Goal: Contribute content: Add original content to the website for others to see

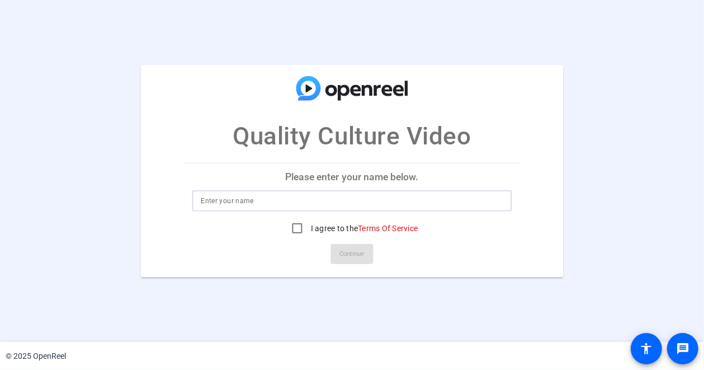
click at [291, 200] on input at bounding box center [352, 200] width 302 height 13
type input "[PERSON_NAME]"
click at [296, 231] on input "I agree to the Terms Of Service" at bounding box center [297, 228] width 22 height 22
checkbox input "true"
click at [670, 235] on div "Quality Culture Video Please enter your name below. [PERSON_NAME] I agree to th…" at bounding box center [352, 170] width 704 height 212
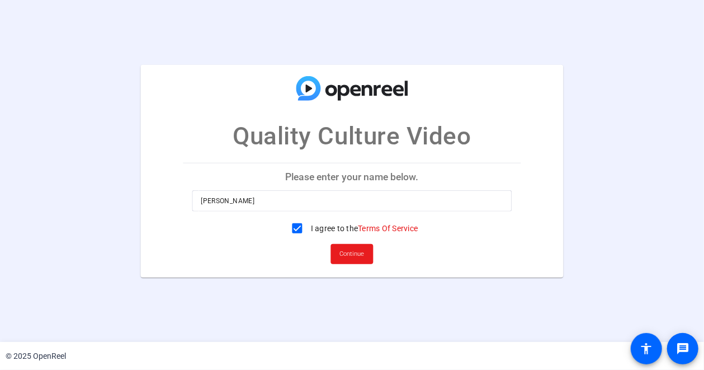
click at [349, 251] on span "Continue" at bounding box center [352, 253] width 25 height 17
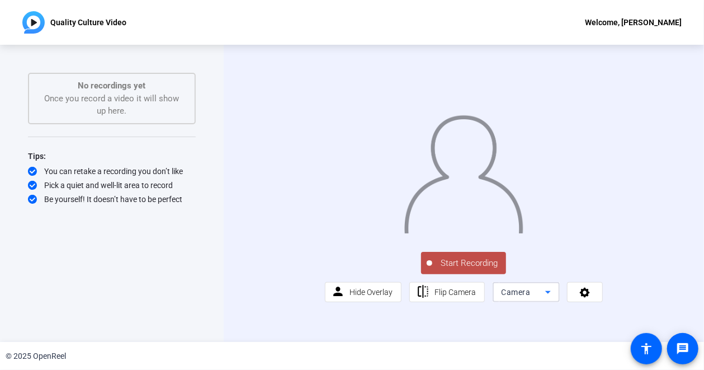
click at [546, 299] on icon at bounding box center [547, 291] width 13 height 13
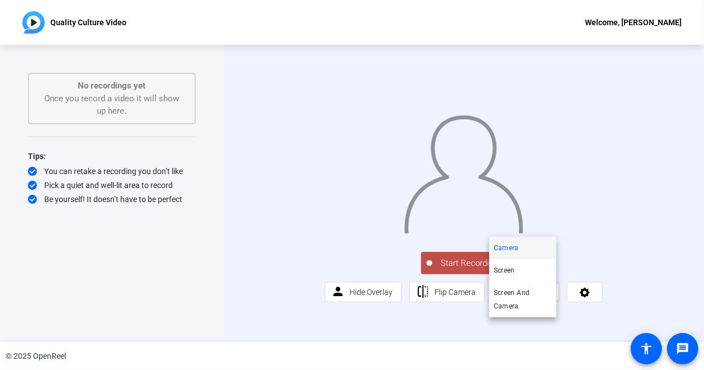
click at [599, 305] on div at bounding box center [352, 185] width 704 height 370
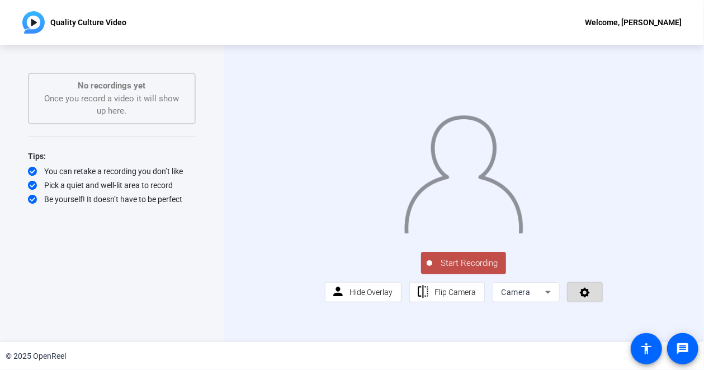
click at [588, 305] on span at bounding box center [585, 291] width 35 height 27
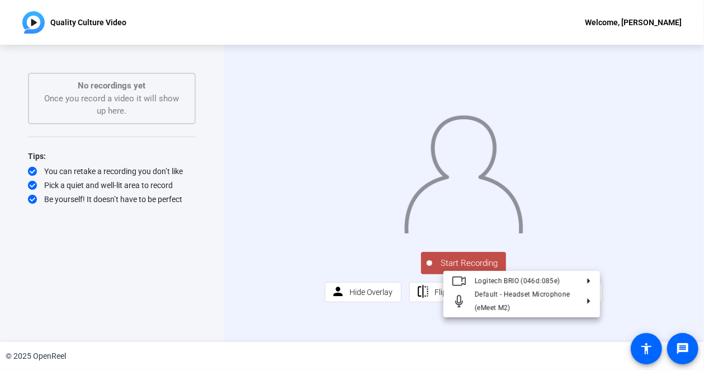
click at [621, 308] on div at bounding box center [352, 185] width 704 height 370
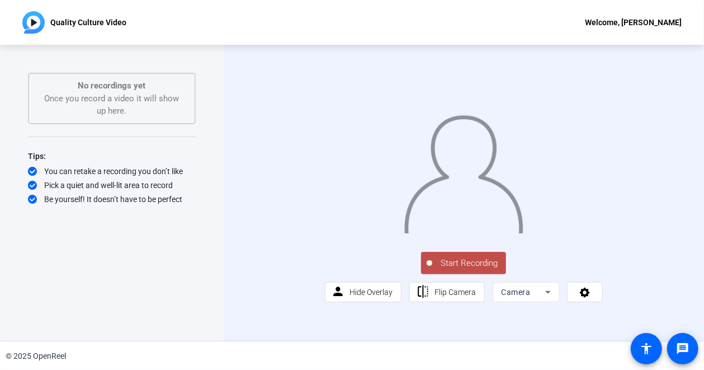
click at [120, 277] on div "Start Recording No recordings yet Once you record a video it will show up here.…" at bounding box center [112, 182] width 168 height 218
click at [475, 270] on span "Start Recording" at bounding box center [469, 263] width 74 height 13
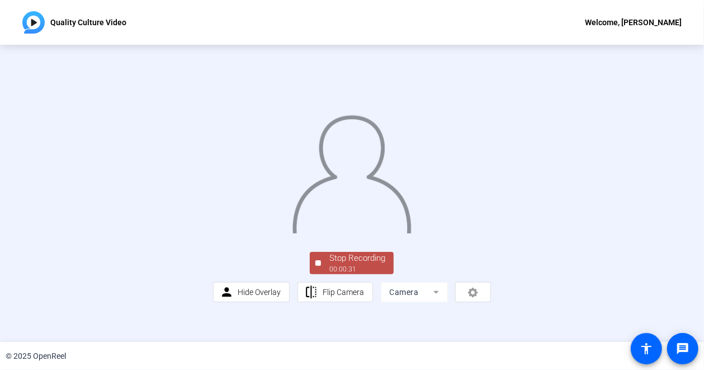
click at [25, 177] on div "Stop Recording 00:00:31 person Hide Overlay flip Flip Camera Camera" at bounding box center [352, 193] width 704 height 297
click at [373, 264] on div "Stop Recording" at bounding box center [357, 258] width 56 height 13
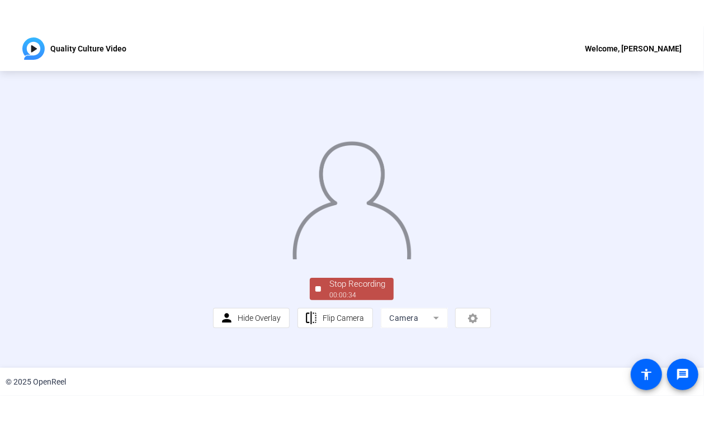
scroll to position [0, 0]
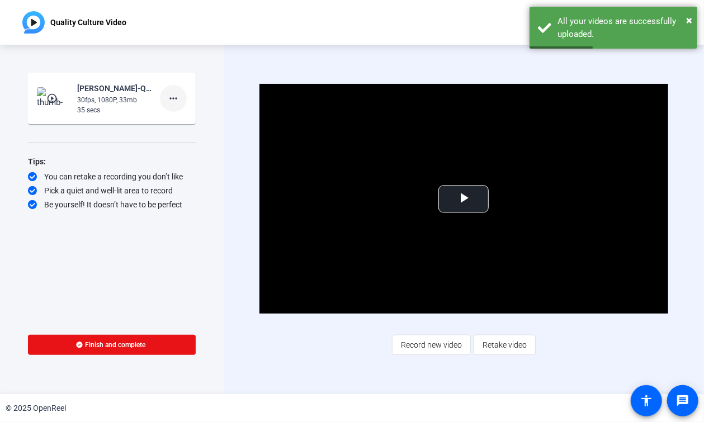
click at [174, 100] on mat-icon "more_horiz" at bounding box center [173, 98] width 13 height 13
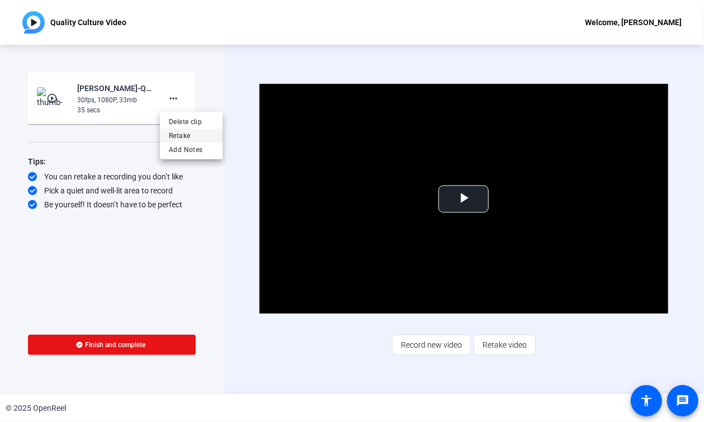
click at [182, 136] on span "Retake" at bounding box center [191, 135] width 45 height 13
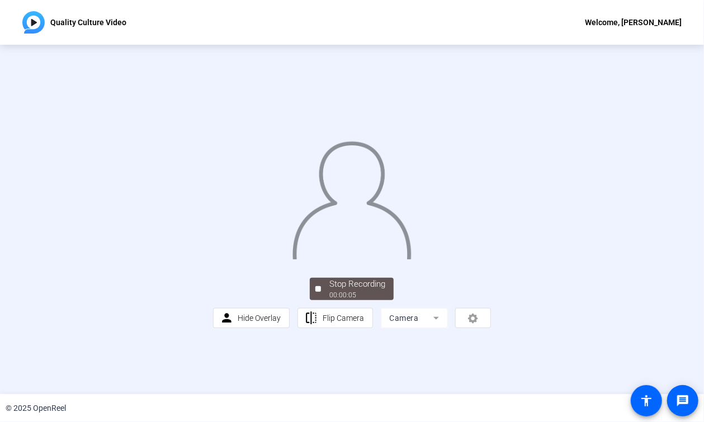
scroll to position [35, 0]
click at [336, 291] on div "Stop Recording" at bounding box center [357, 284] width 56 height 13
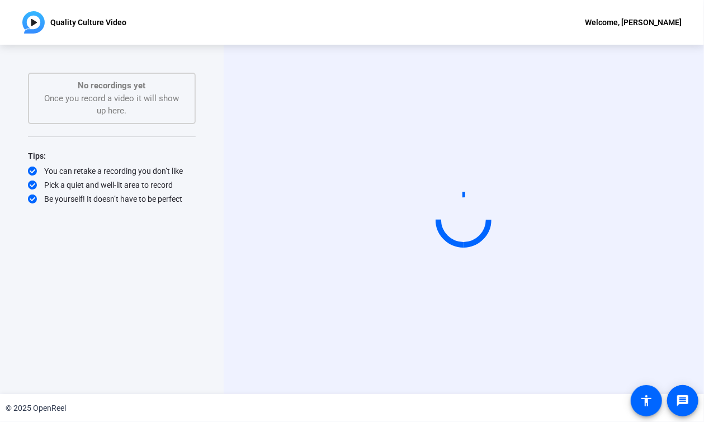
scroll to position [0, 0]
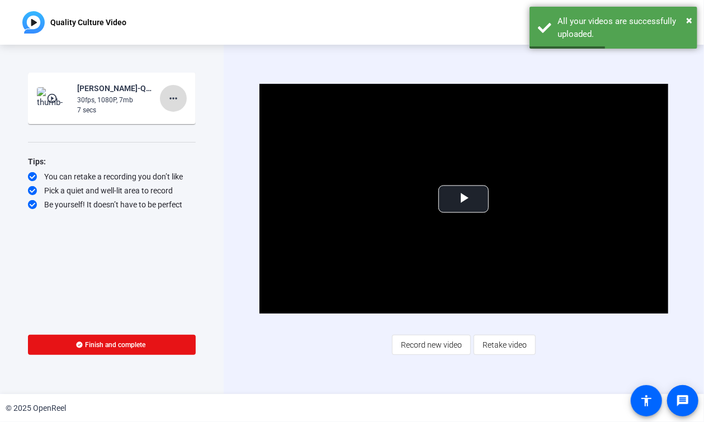
click at [176, 99] on mat-icon "more_horiz" at bounding box center [173, 98] width 13 height 13
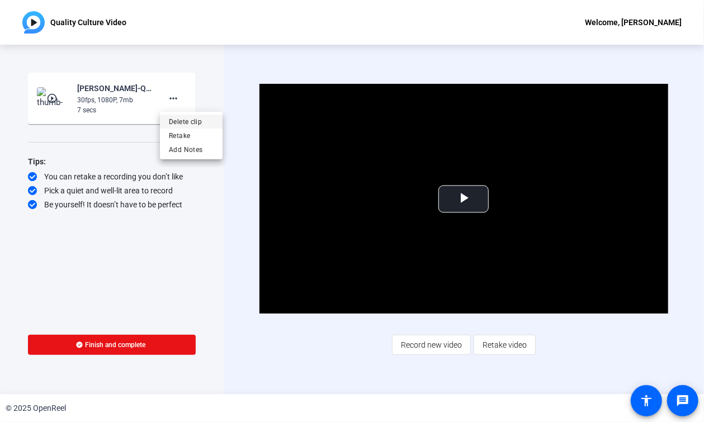
click at [188, 119] on span "Delete clip" at bounding box center [191, 121] width 45 height 13
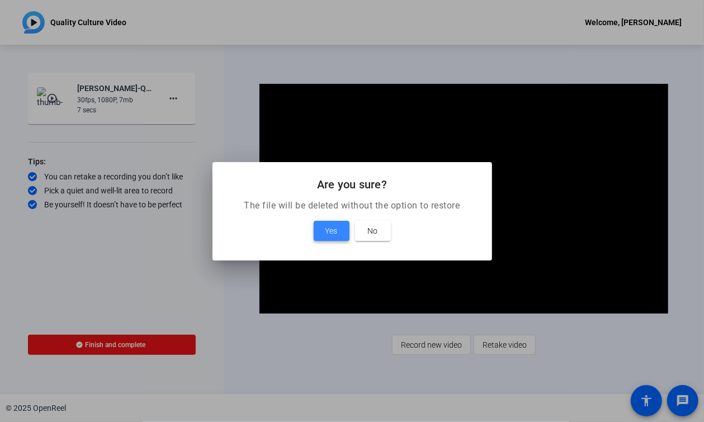
click at [324, 228] on span at bounding box center [332, 231] width 36 height 27
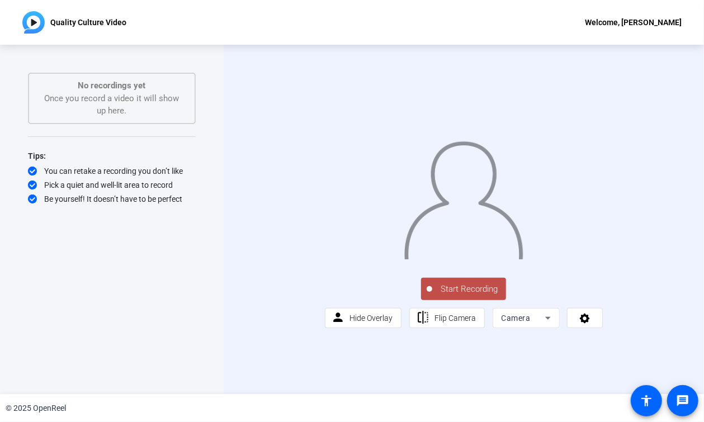
click at [470, 296] on span "Start Recording" at bounding box center [469, 289] width 74 height 13
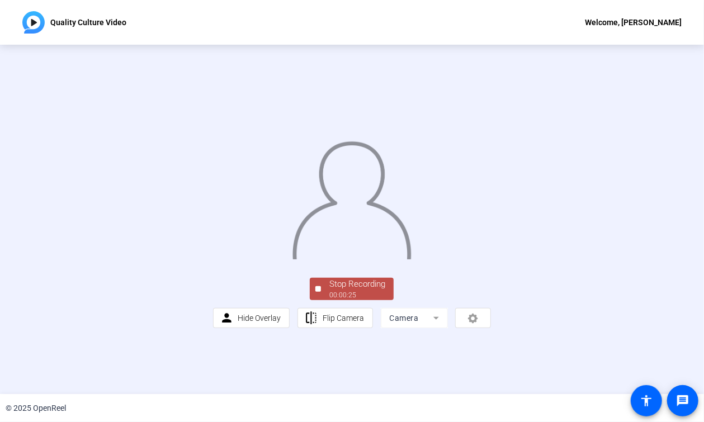
click at [369, 291] on div "Stop Recording" at bounding box center [357, 284] width 56 height 13
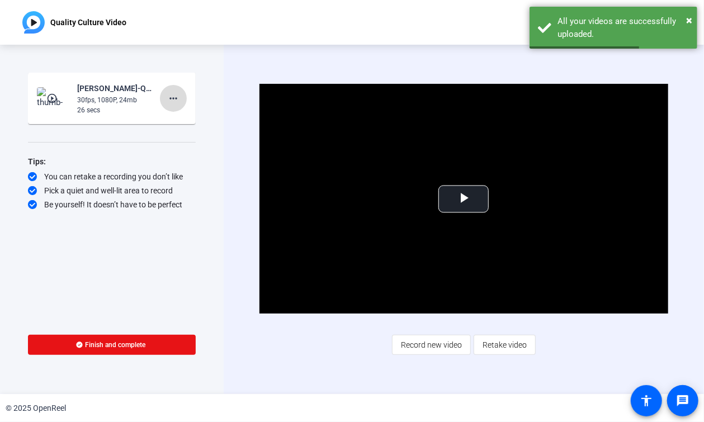
click at [177, 101] on mat-icon "more_horiz" at bounding box center [173, 98] width 13 height 13
click at [183, 123] on span "Delete clip" at bounding box center [191, 121] width 45 height 13
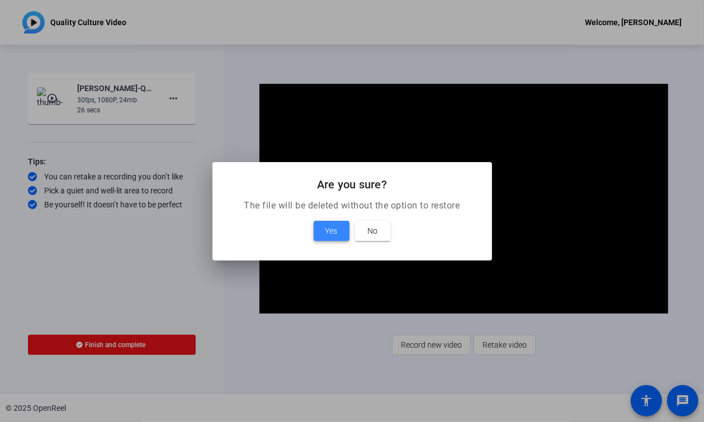
click at [333, 233] on span "Yes" at bounding box center [331, 230] width 12 height 13
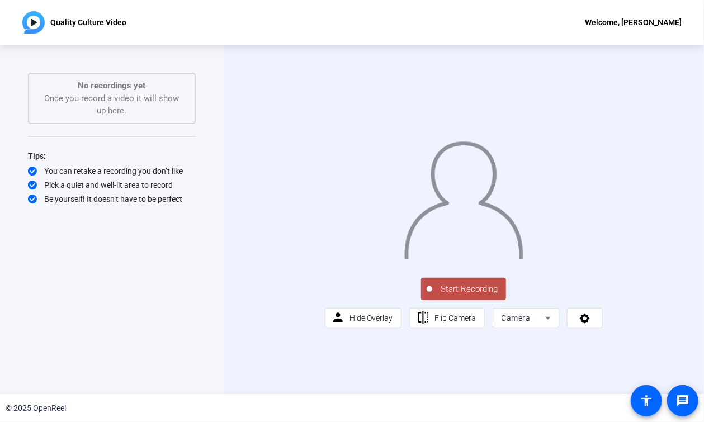
click at [473, 296] on span "Start Recording" at bounding box center [469, 289] width 74 height 13
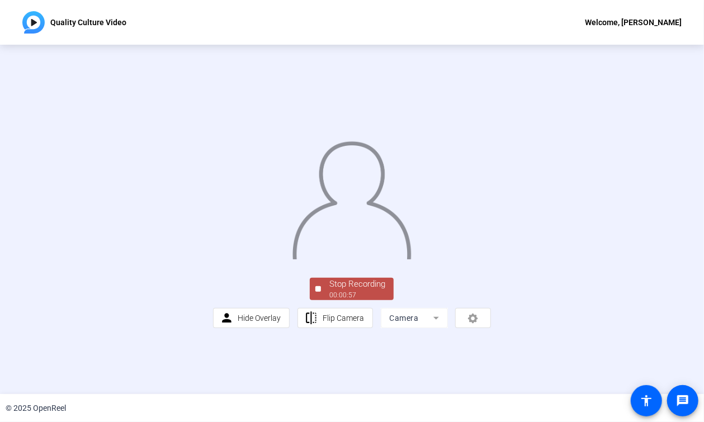
click at [351, 291] on div "Stop Recording" at bounding box center [357, 284] width 56 height 13
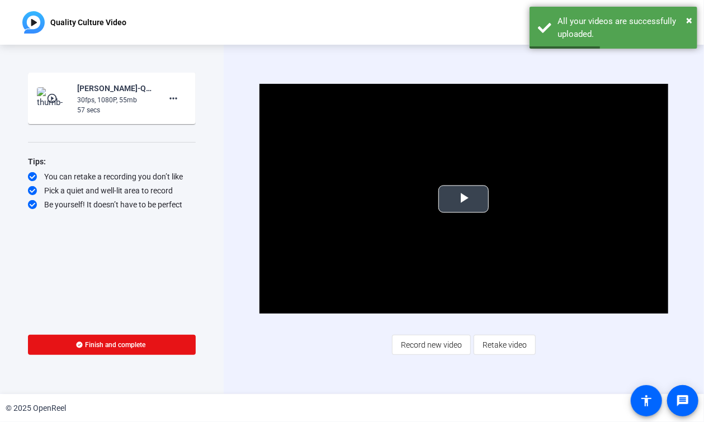
click at [464, 199] on span "Video Player" at bounding box center [464, 199] width 0 height 0
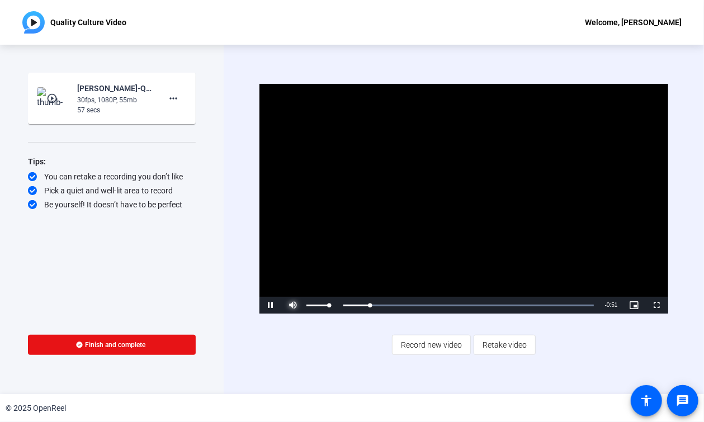
click at [289, 305] on span "Video Player" at bounding box center [293, 305] width 22 height 0
click at [291, 305] on span "Video Player" at bounding box center [293, 305] width 22 height 0
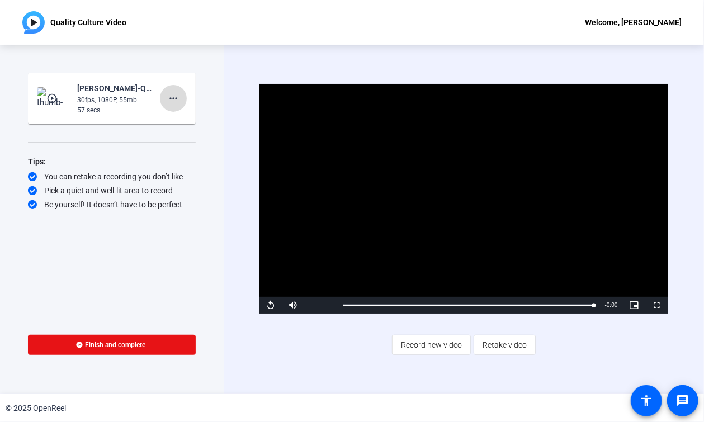
click at [176, 100] on mat-icon "more_horiz" at bounding box center [173, 98] width 13 height 13
click at [396, 247] on div at bounding box center [352, 211] width 704 height 422
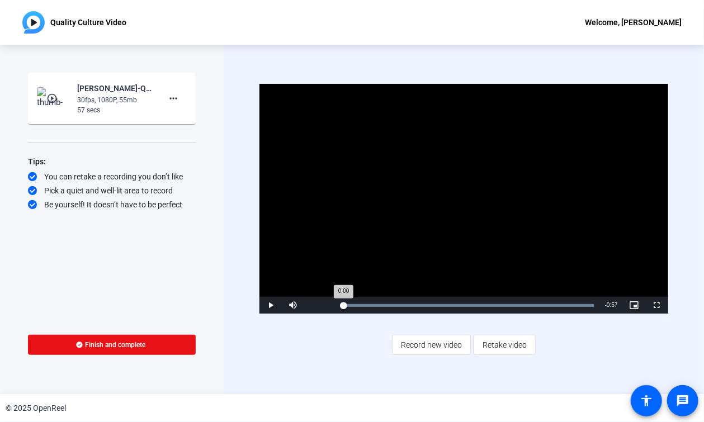
drag, startPoint x: 594, startPoint y: 308, endPoint x: 342, endPoint y: 304, distance: 251.7
click at [343, 304] on div "0:00" at bounding box center [343, 305] width 0 height 3
click at [271, 305] on span "Video Player" at bounding box center [270, 305] width 22 height 0
click at [174, 98] on mat-icon "more_horiz" at bounding box center [173, 98] width 13 height 13
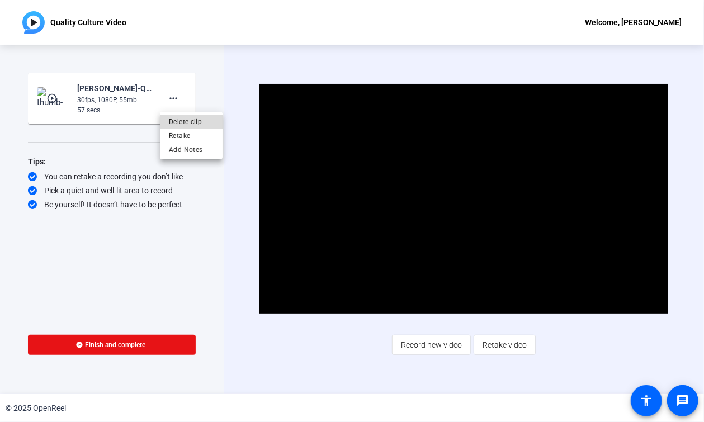
click at [195, 124] on span "Delete clip" at bounding box center [191, 121] width 45 height 13
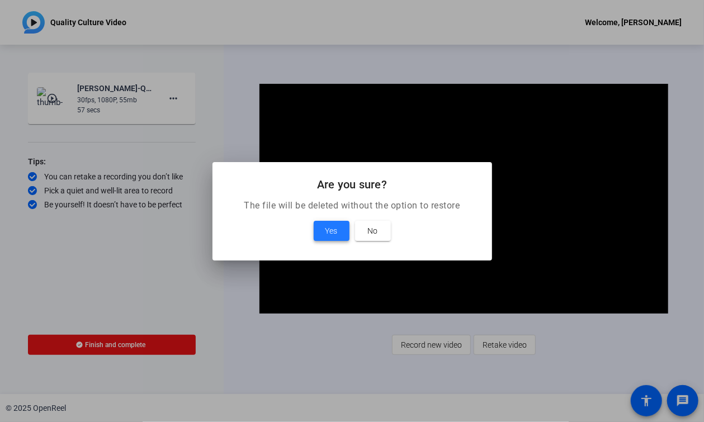
click at [330, 235] on span "Yes" at bounding box center [331, 230] width 12 height 13
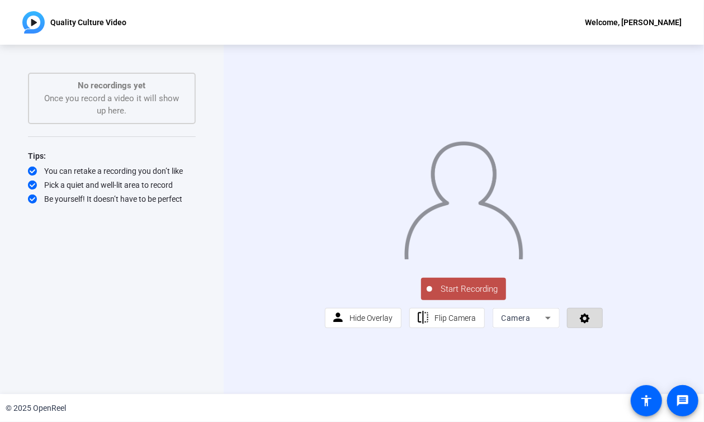
click at [585, 324] on icon at bounding box center [585, 319] width 10 height 10
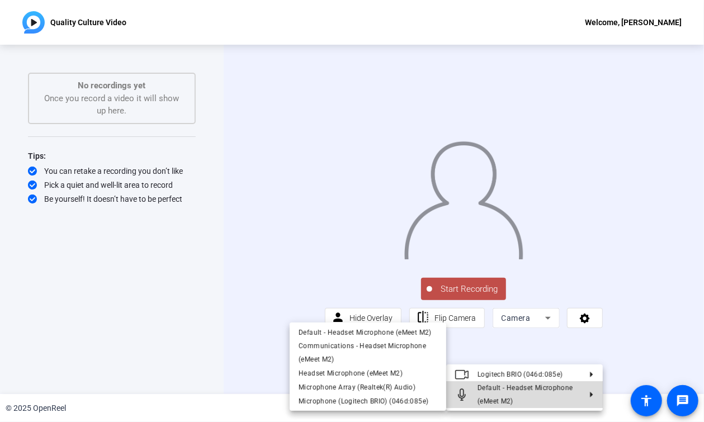
click at [588, 376] on button "Default - Headset Microphone (eMeet M2)" at bounding box center [524, 394] width 157 height 27
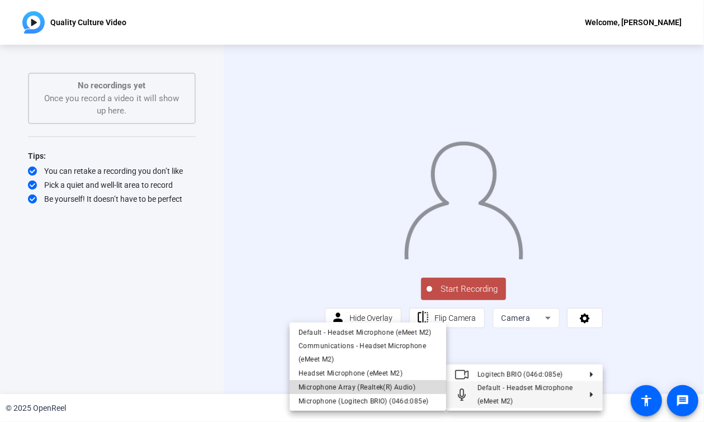
click at [403, 376] on span "Microphone Array (Realtek(R) Audio)" at bounding box center [357, 388] width 117 height 8
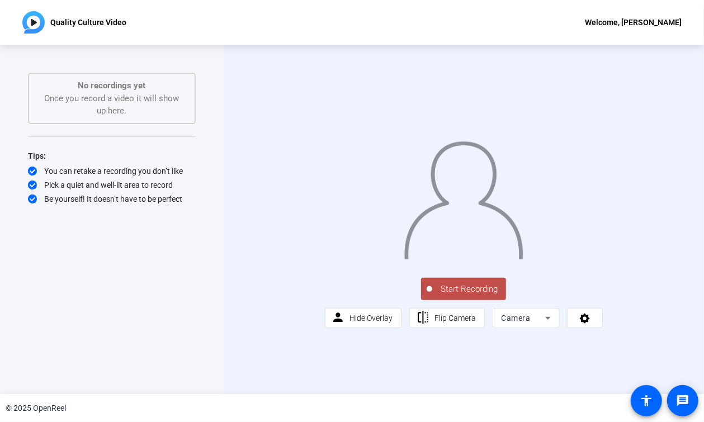
click at [466, 296] on span "Start Recording" at bounding box center [469, 289] width 74 height 13
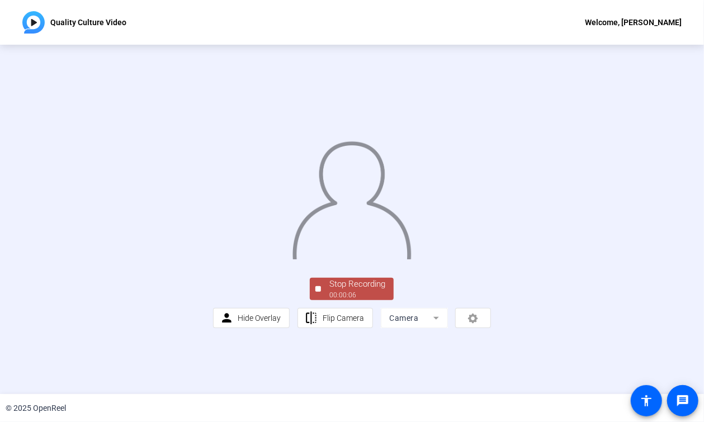
click at [358, 300] on div "00:00:06" at bounding box center [357, 295] width 56 height 10
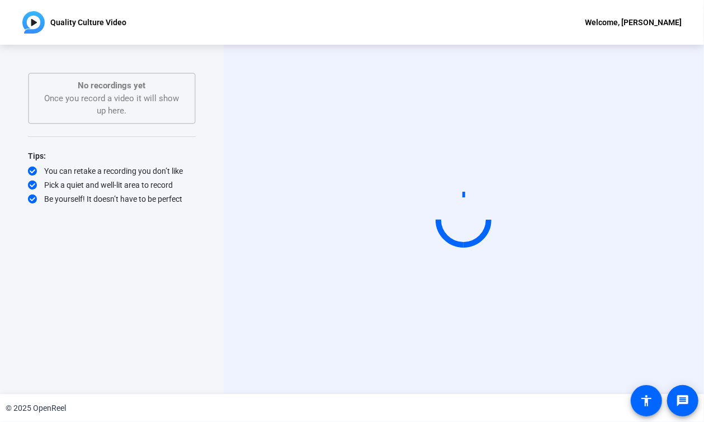
click at [79, 254] on div "Start Recording No recordings yet Once you record a video it will show up here.…" at bounding box center [112, 208] width 168 height 270
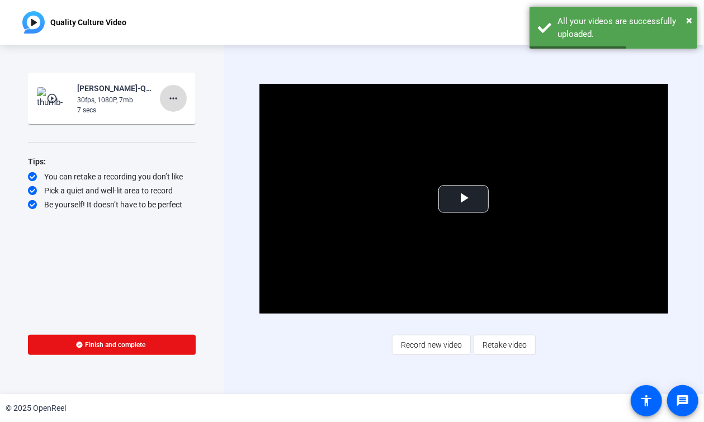
click at [181, 100] on span at bounding box center [173, 98] width 27 height 27
click at [188, 125] on span "Delete clip" at bounding box center [191, 121] width 45 height 13
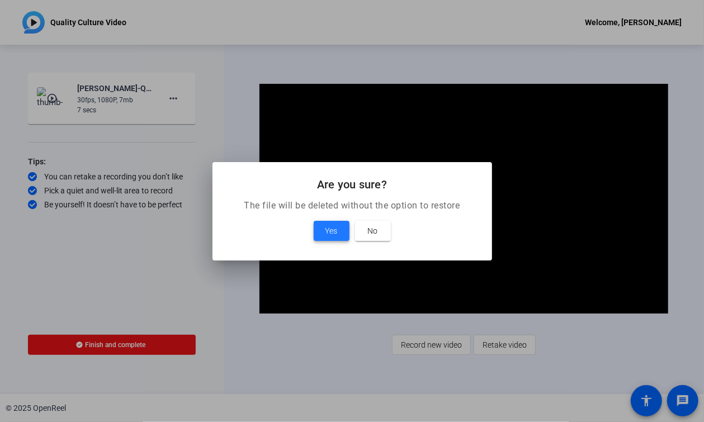
click at [328, 233] on span "Yes" at bounding box center [331, 230] width 12 height 13
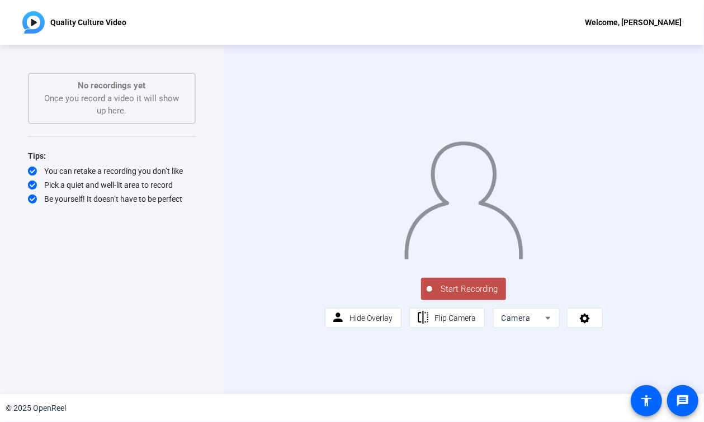
click at [603, 328] on div "Start Recording person Hide Overlay flip Flip Camera Camera" at bounding box center [464, 302] width 278 height 53
click at [471, 296] on span "Start Recording" at bounding box center [469, 289] width 74 height 13
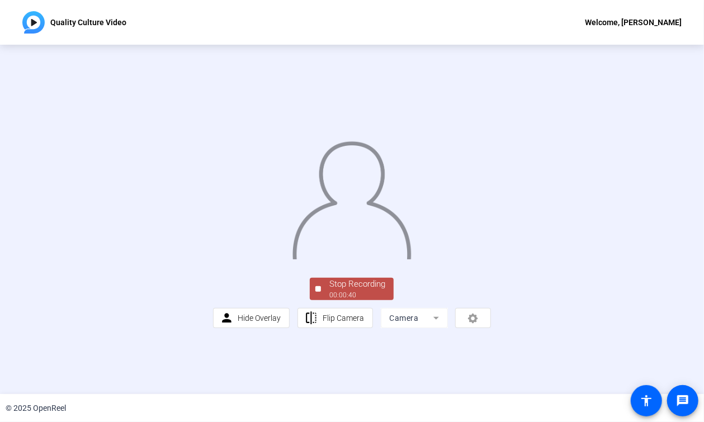
click at [362, 291] on div "Stop Recording" at bounding box center [357, 284] width 56 height 13
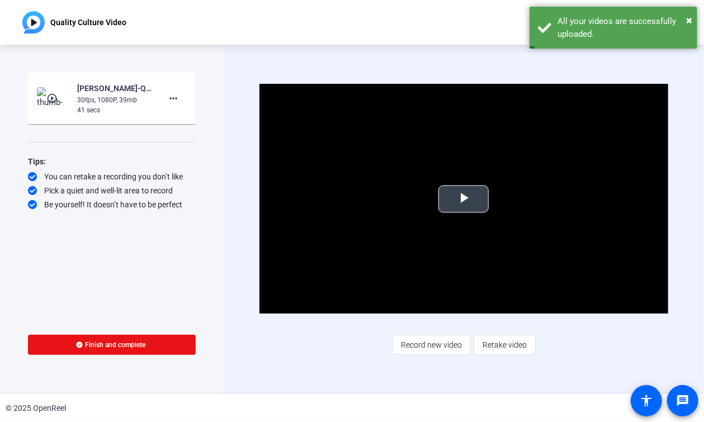
click at [464, 199] on span "Video Player" at bounding box center [464, 199] width 0 height 0
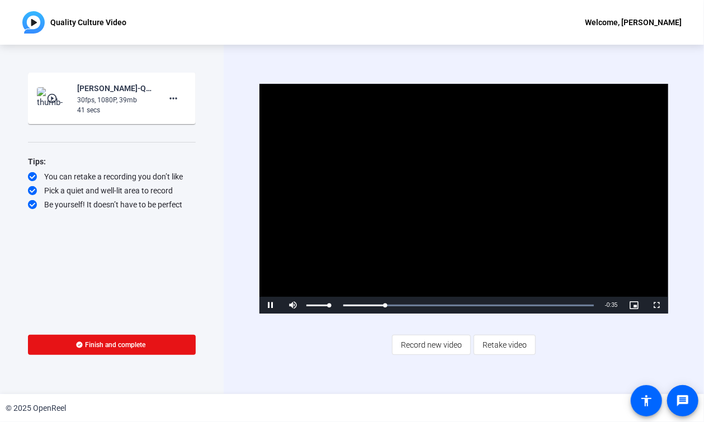
drag, startPoint x: 328, startPoint y: 306, endPoint x: 333, endPoint y: 306, distance: 5.6
click at [333, 306] on div "Mute 100%" at bounding box center [310, 305] width 56 height 17
click at [177, 103] on mat-icon "more_horiz" at bounding box center [173, 98] width 13 height 13
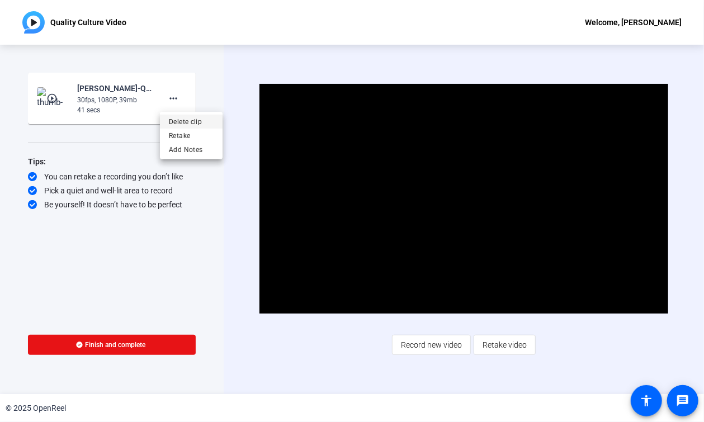
click at [186, 121] on span "Delete clip" at bounding box center [191, 121] width 45 height 13
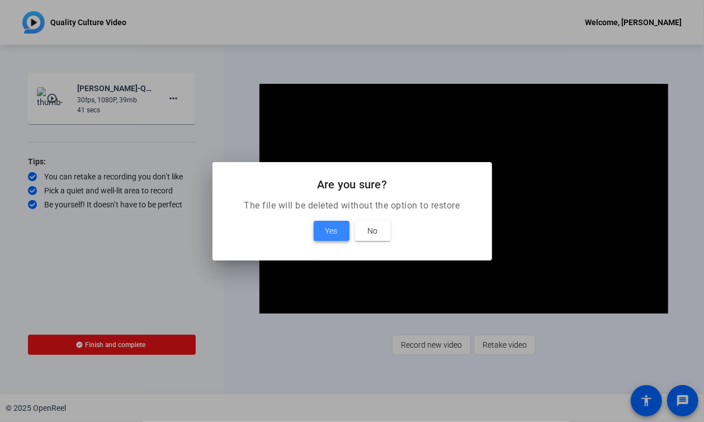
click at [328, 229] on span "Yes" at bounding box center [331, 230] width 12 height 13
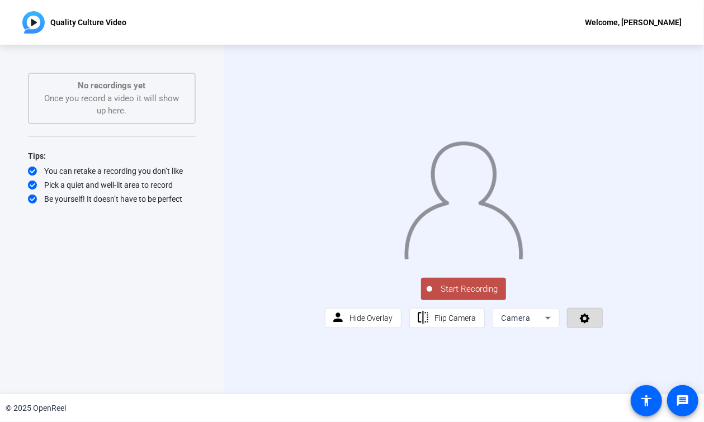
click at [587, 324] on icon at bounding box center [585, 319] width 10 height 10
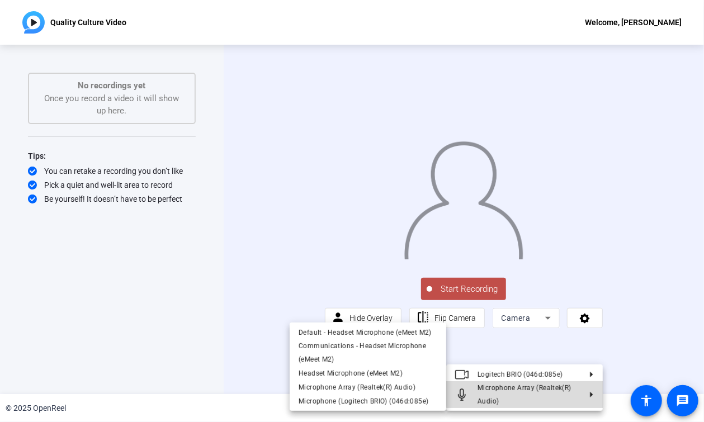
click at [592, 376] on icon at bounding box center [586, 395] width 13 height 6
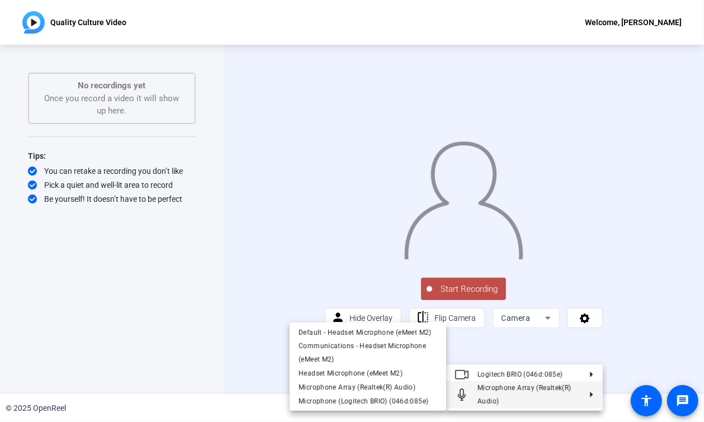
click at [592, 376] on icon at bounding box center [586, 395] width 13 height 6
click at [405, 376] on span "Microphone (Logitech BRIO) (046d:085e)" at bounding box center [364, 402] width 130 height 8
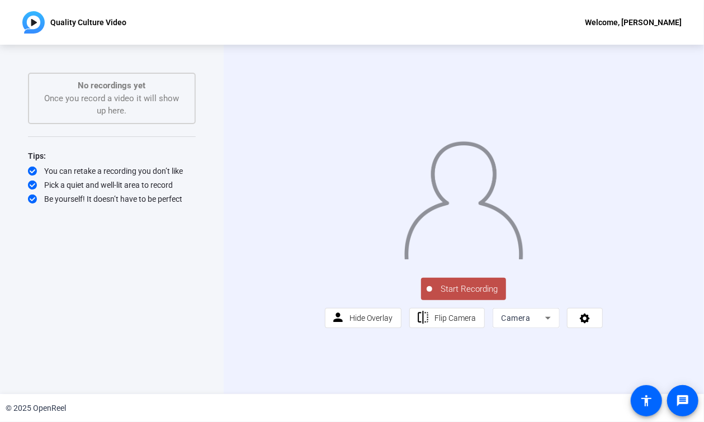
click at [232, 365] on div "Start Recording person Hide Overlay flip Flip Camera Camera" at bounding box center [464, 219] width 480 height 349
click at [466, 296] on span "Start Recording" at bounding box center [469, 289] width 74 height 13
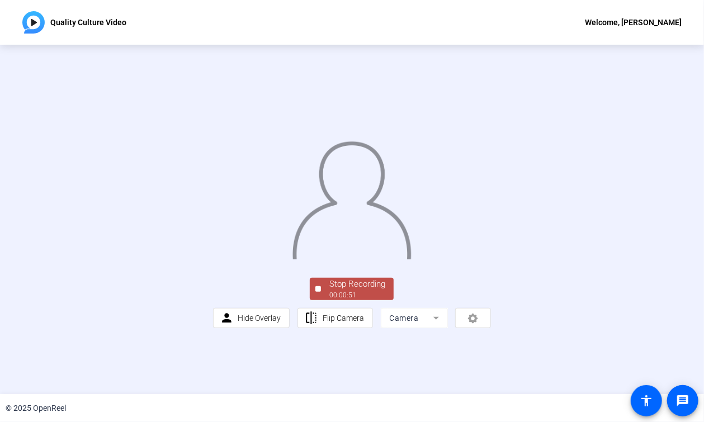
click at [359, 291] on div "Stop Recording" at bounding box center [357, 284] width 56 height 13
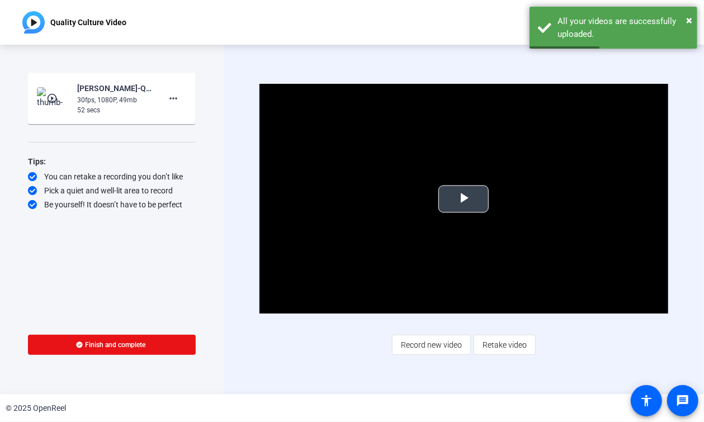
click at [464, 199] on span "Video Player" at bounding box center [464, 199] width 0 height 0
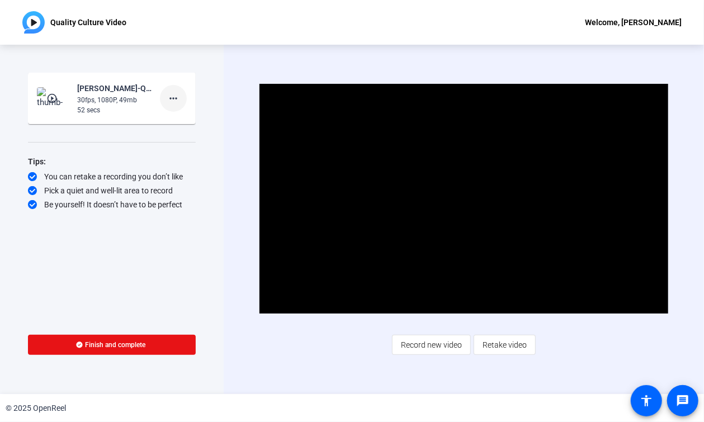
click at [181, 98] on span at bounding box center [173, 98] width 27 height 27
click at [188, 123] on span "Delete clip" at bounding box center [191, 121] width 45 height 13
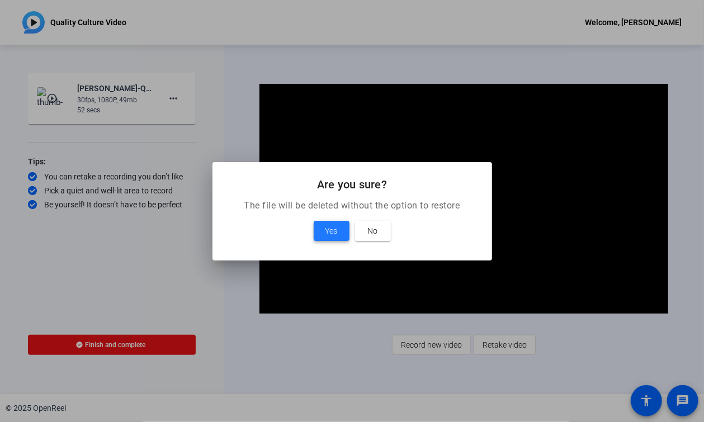
click at [328, 228] on span "Yes" at bounding box center [331, 230] width 12 height 13
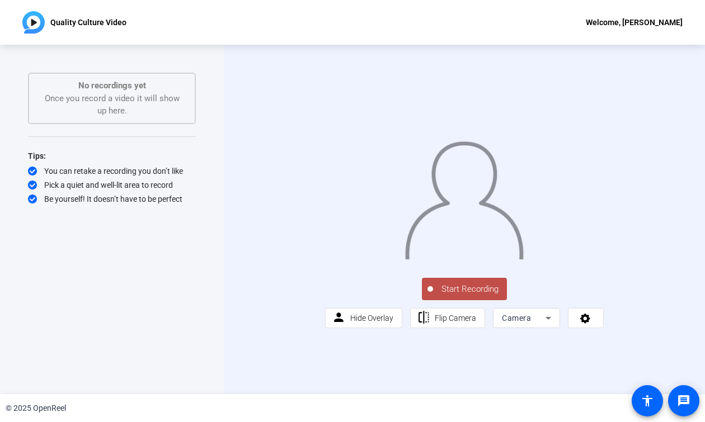
drag, startPoint x: 193, startPoint y: 361, endPoint x: 197, endPoint y: 392, distance: 31.0
click at [197, 392] on div "Start Recording No recordings yet Once you record a video it will show up here.…" at bounding box center [112, 219] width 224 height 349
click at [590, 324] on icon at bounding box center [585, 318] width 13 height 11
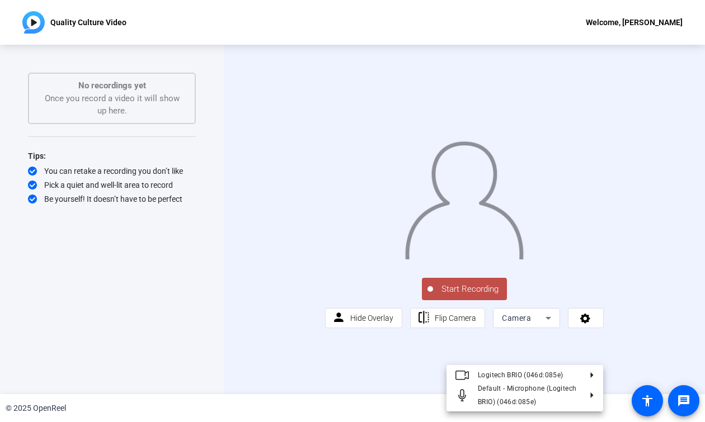
click at [459, 325] on div at bounding box center [352, 211] width 705 height 422
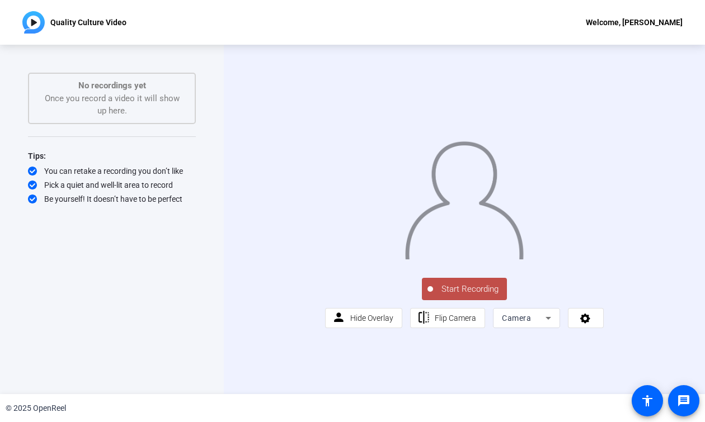
click at [459, 296] on span "Start Recording" at bounding box center [470, 289] width 74 height 13
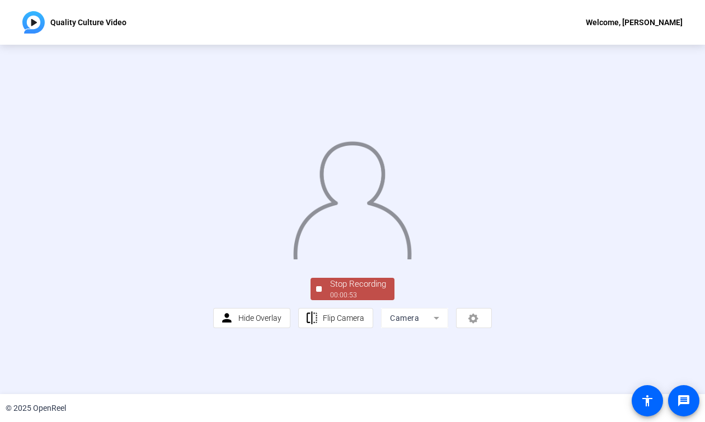
click at [362, 291] on div "Stop Recording" at bounding box center [358, 284] width 56 height 13
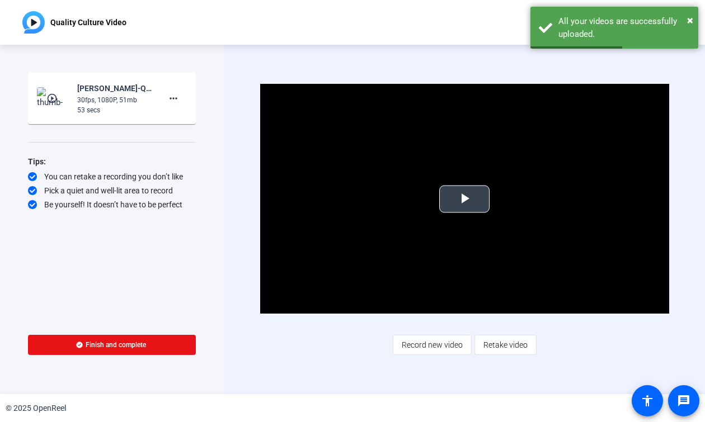
click at [464, 199] on span "Video Player" at bounding box center [464, 199] width 0 height 0
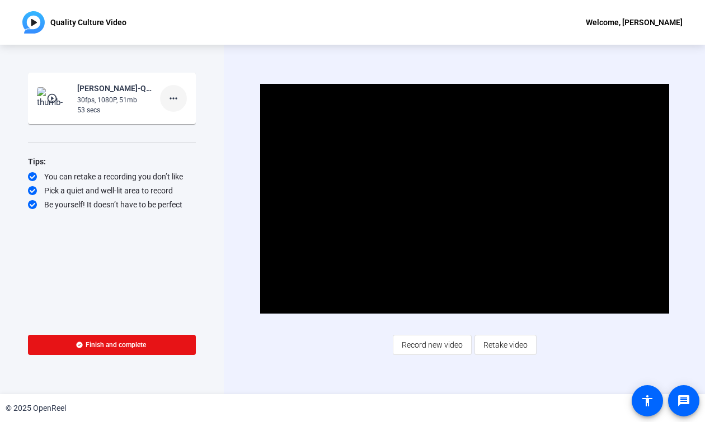
click at [176, 100] on mat-icon "more_horiz" at bounding box center [173, 98] width 13 height 13
click at [190, 118] on span "Delete clip" at bounding box center [191, 121] width 45 height 13
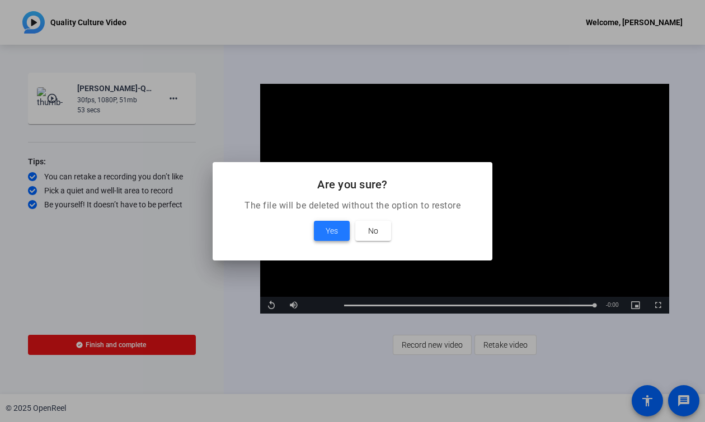
click at [332, 231] on span "Yes" at bounding box center [331, 230] width 12 height 13
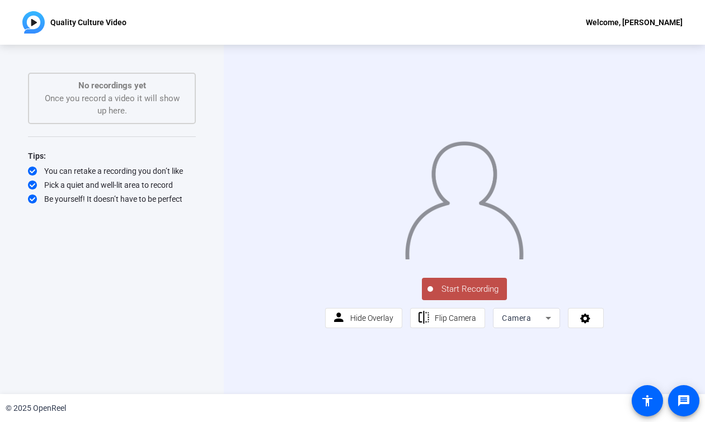
click at [216, 324] on div "Start Recording No recordings yet Once you record a video it will show up here.…" at bounding box center [112, 219] width 224 height 349
click at [453, 323] on span "Flip Camera" at bounding box center [454, 318] width 41 height 9
click at [545, 325] on icon at bounding box center [547, 317] width 13 height 13
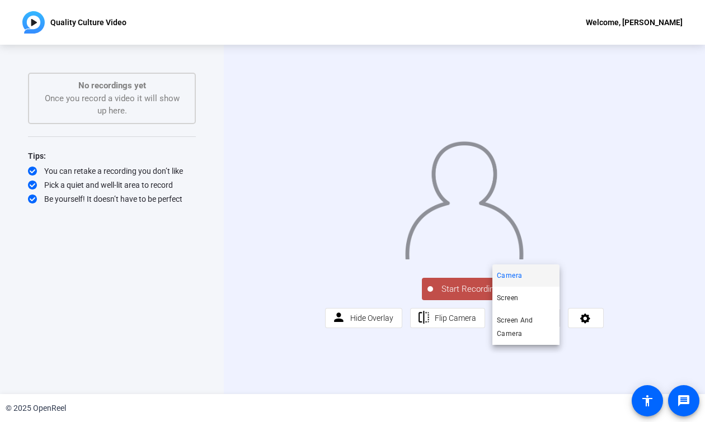
click at [603, 334] on div at bounding box center [352, 211] width 705 height 422
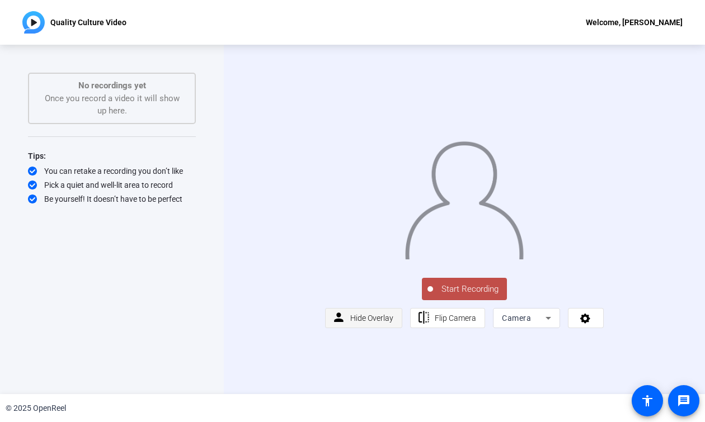
click at [358, 323] on span "Hide Overlay" at bounding box center [371, 318] width 43 height 9
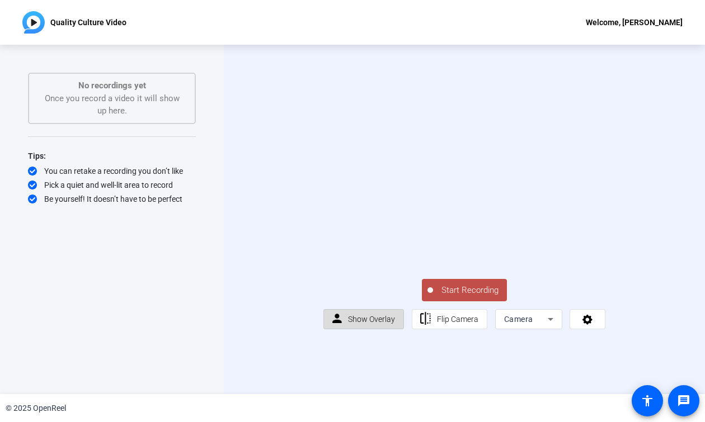
click at [358, 324] on span "Show Overlay" at bounding box center [371, 319] width 47 height 9
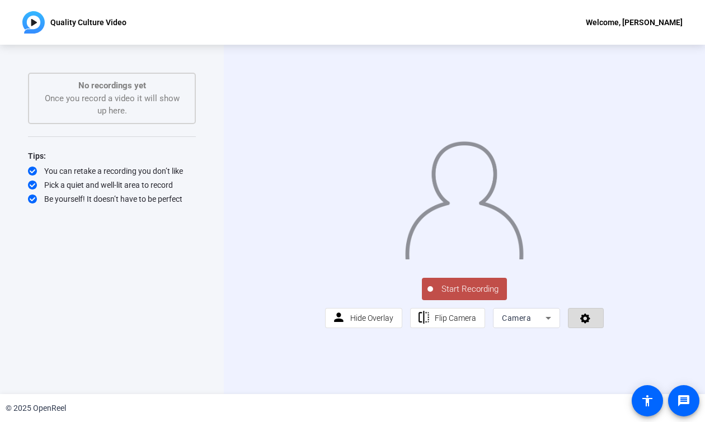
click at [594, 332] on span at bounding box center [585, 318] width 35 height 27
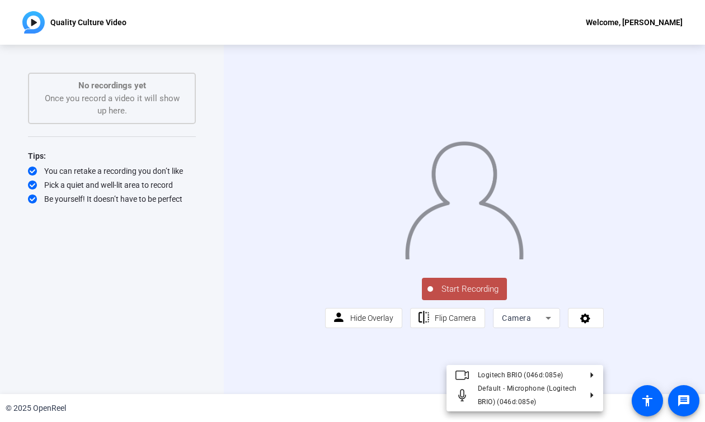
click at [636, 320] on div at bounding box center [352, 211] width 705 height 422
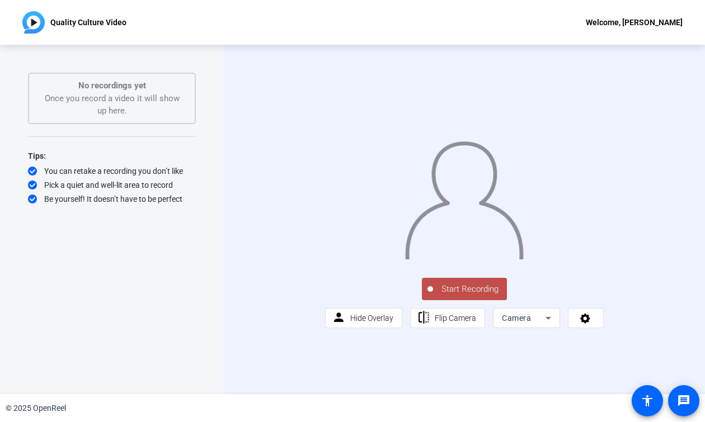
click at [461, 296] on span "Start Recording" at bounding box center [470, 289] width 74 height 13
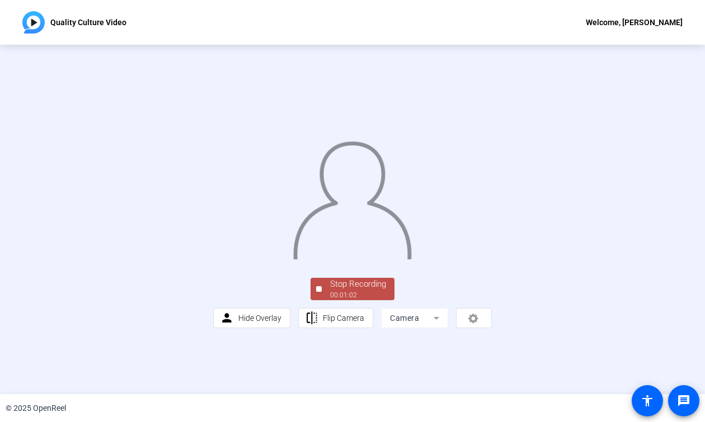
click at [352, 300] on div "00:01:02" at bounding box center [358, 295] width 56 height 10
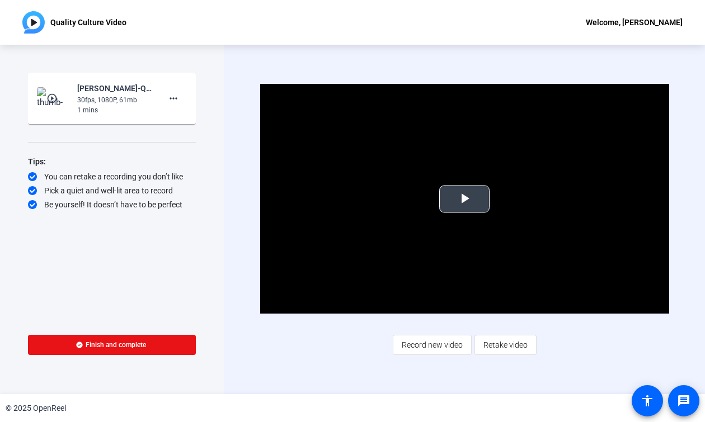
click at [464, 199] on span "Video Player" at bounding box center [464, 199] width 0 height 0
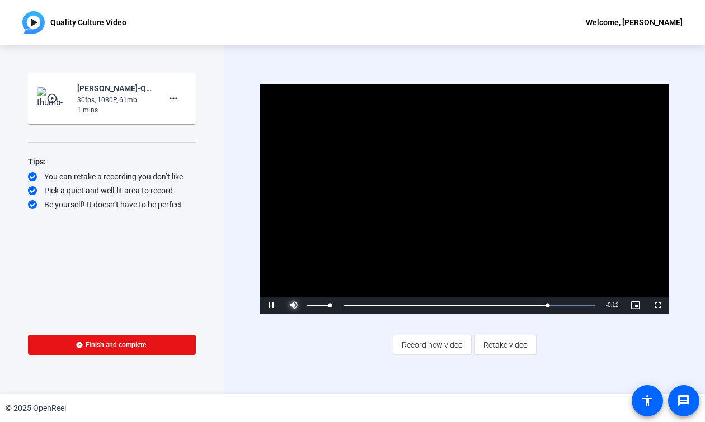
click at [292, 305] on span "Video Player" at bounding box center [293, 305] width 22 height 0
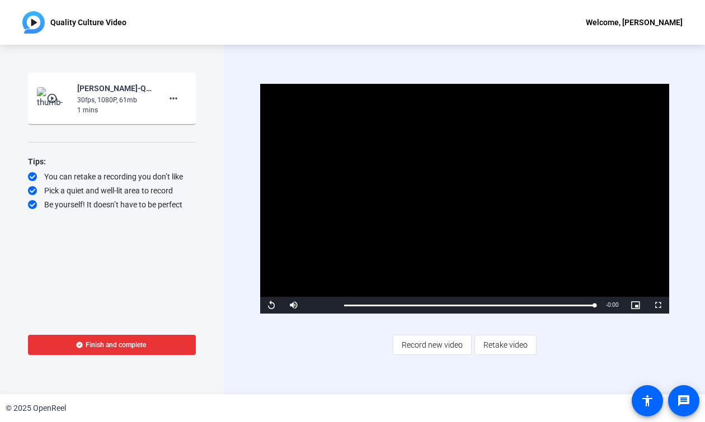
click at [155, 342] on span at bounding box center [112, 345] width 168 height 27
